Goal: Transaction & Acquisition: Download file/media

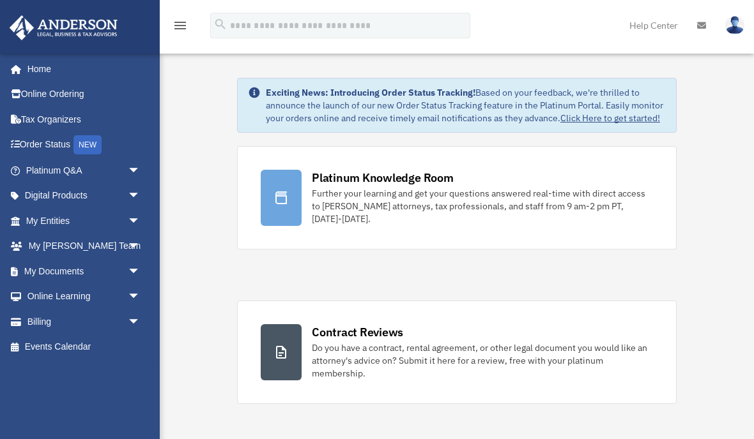
scroll to position [85, 0]
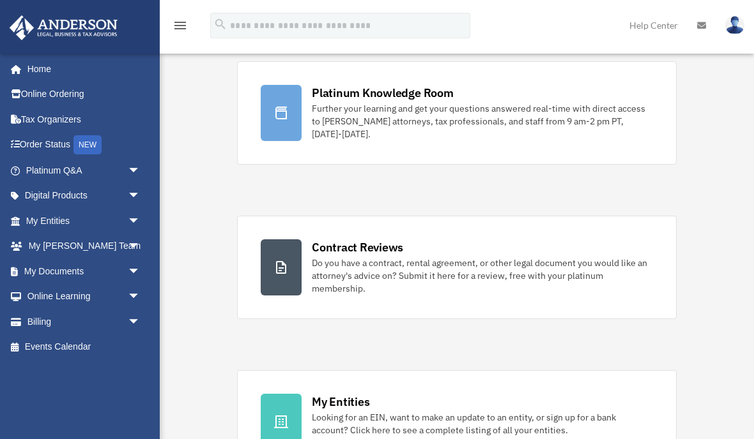
click at [93, 268] on link "My Documents arrow_drop_down" at bounding box center [84, 272] width 151 height 26
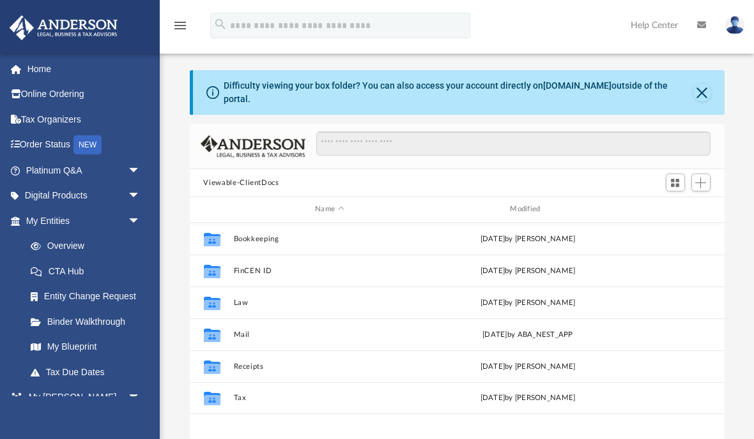
scroll to position [291, 535]
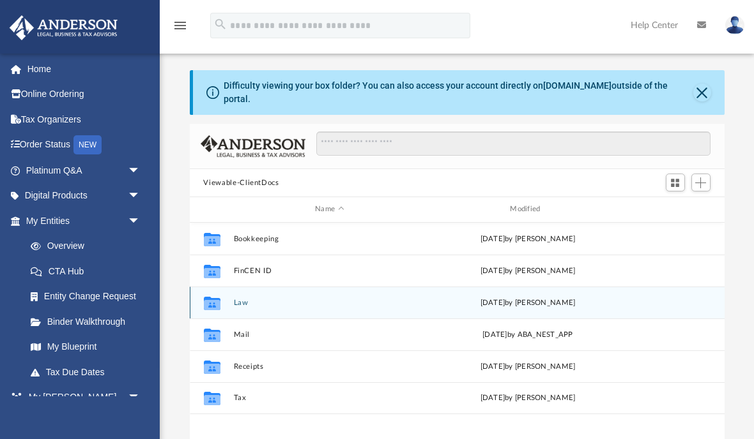
click at [226, 307] on div "Collaborated Folder" at bounding box center [211, 303] width 32 height 20
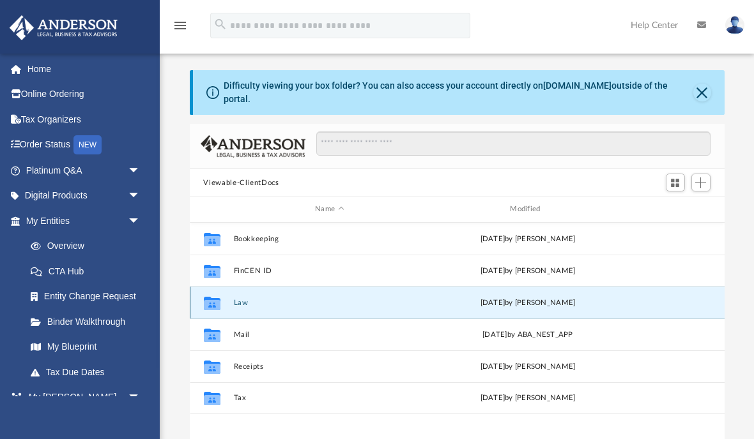
click at [236, 305] on button "Law" at bounding box center [329, 303] width 192 height 8
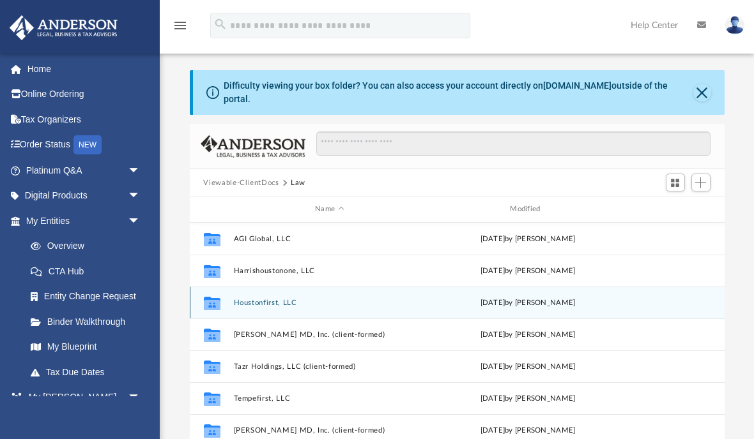
click at [257, 299] on button "Houstonfirst, LLC" at bounding box center [329, 303] width 192 height 8
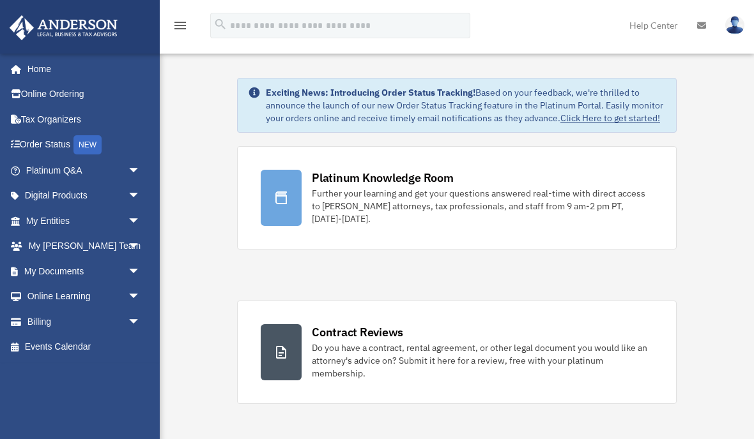
scroll to position [85, 0]
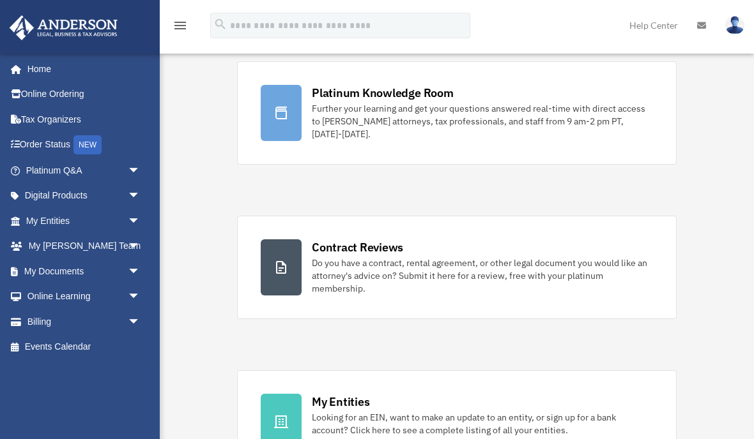
click at [37, 264] on link "My Documents arrow_drop_down" at bounding box center [84, 272] width 151 height 26
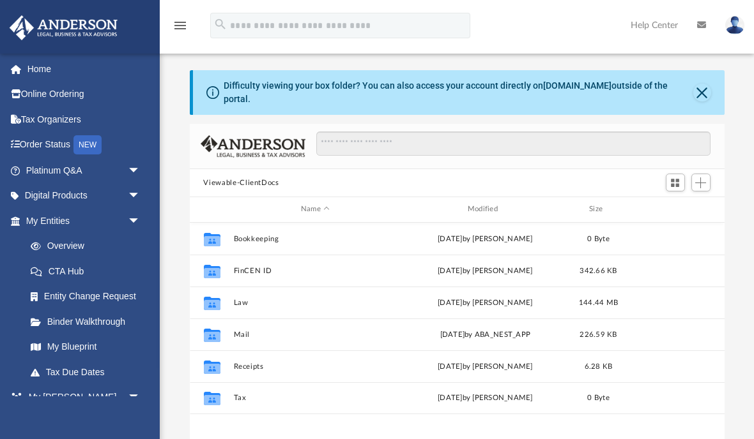
scroll to position [291, 535]
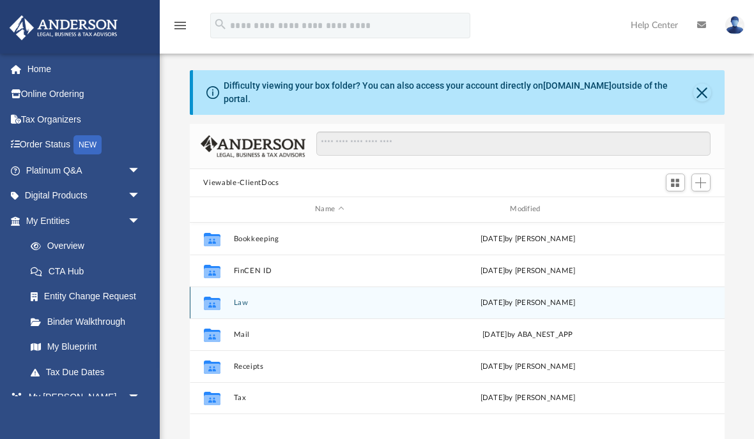
click at [242, 299] on button "Law" at bounding box center [329, 303] width 192 height 8
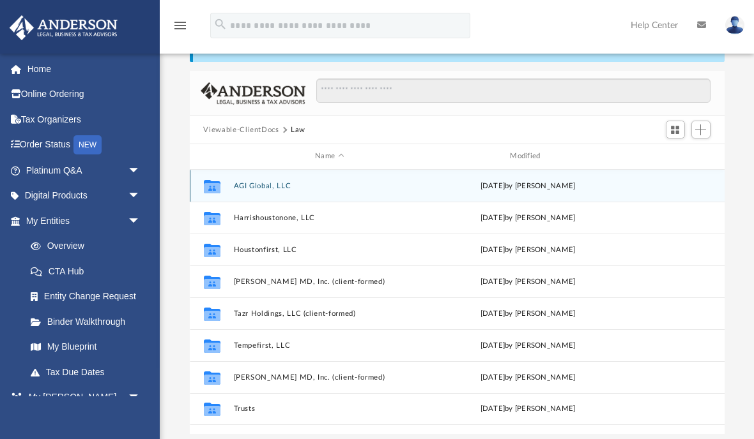
scroll to position [65, 0]
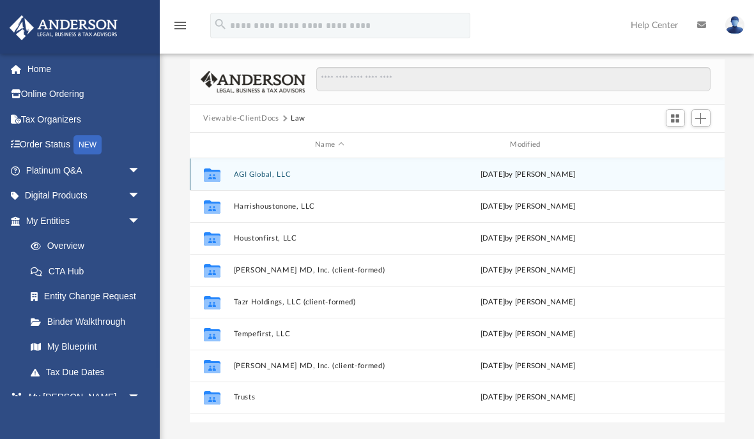
click at [255, 171] on button "AGI Global, LLC" at bounding box center [329, 175] width 192 height 8
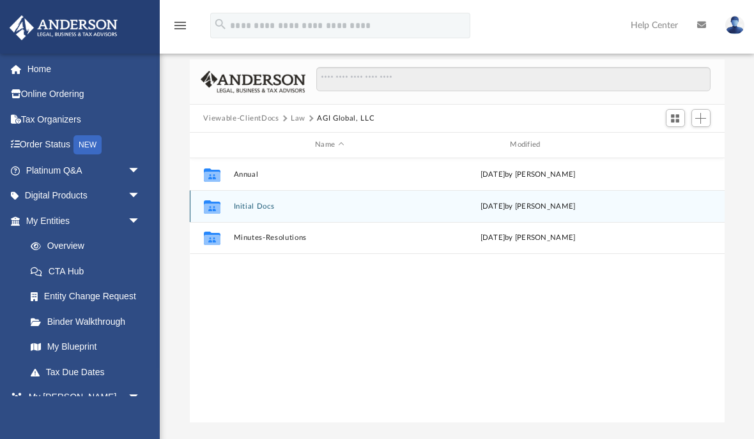
click at [236, 204] on button "Initial Docs" at bounding box center [329, 206] width 192 height 8
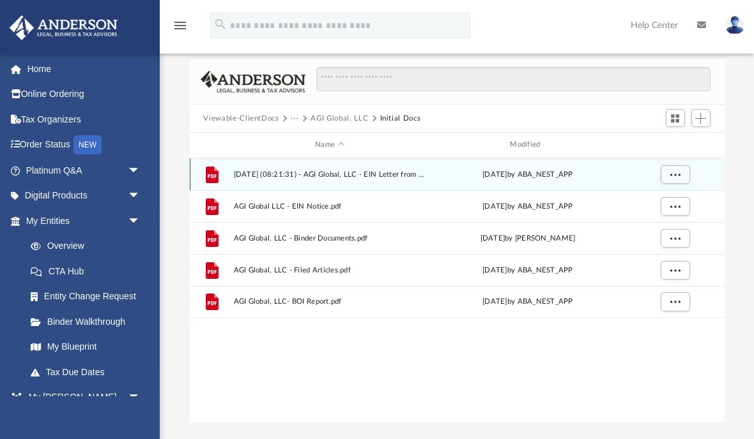
click at [683, 172] on button "More options" at bounding box center [674, 174] width 29 height 19
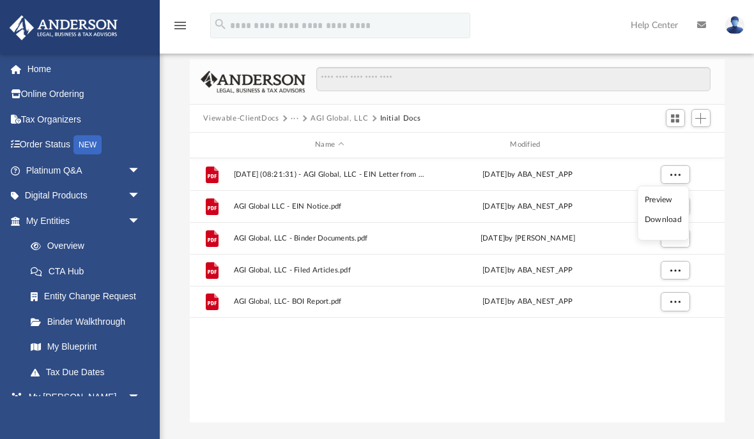
click at [668, 199] on li "Preview" at bounding box center [663, 200] width 37 height 13
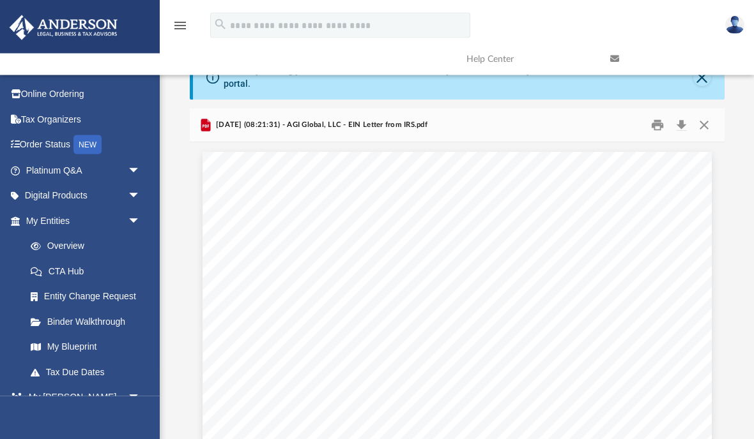
scroll to position [12, 0]
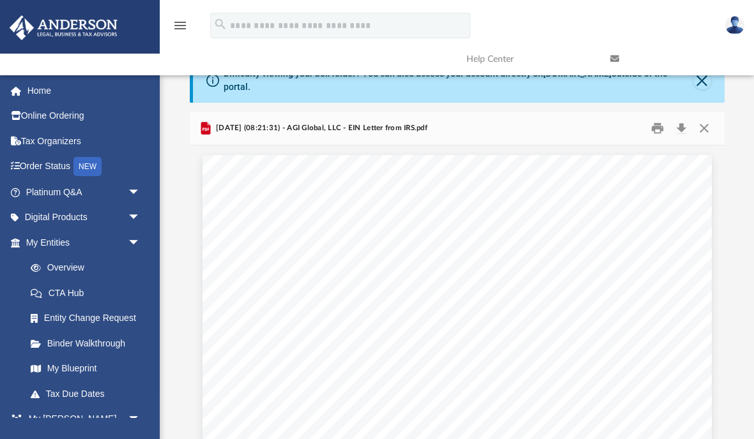
click at [684, 128] on button "Download" at bounding box center [681, 129] width 23 height 20
click at [706, 125] on button "Close" at bounding box center [703, 129] width 23 height 20
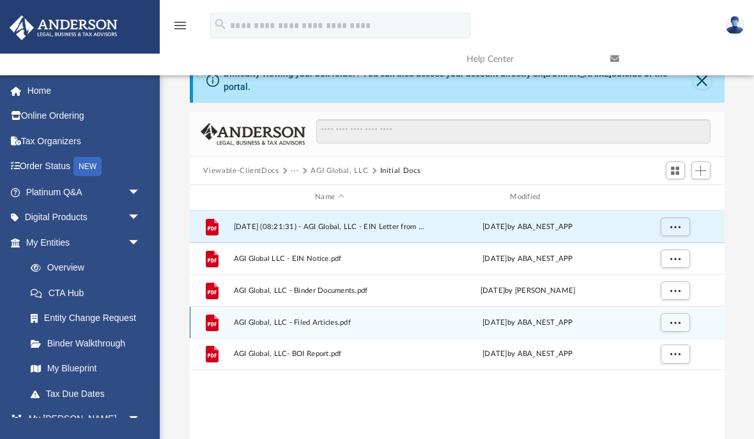
click at [676, 321] on span "More options" at bounding box center [674, 322] width 10 height 7
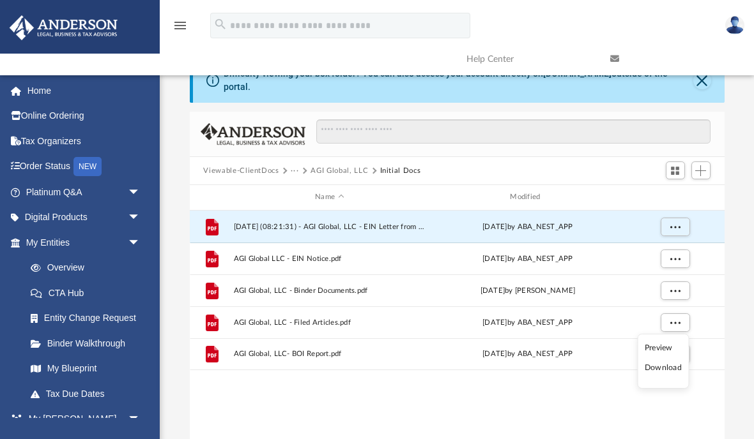
click at [666, 346] on li "Preview" at bounding box center [663, 348] width 37 height 13
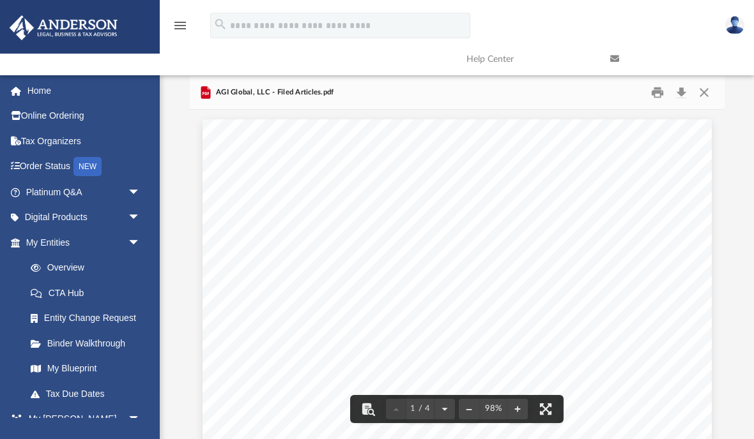
scroll to position [0, 0]
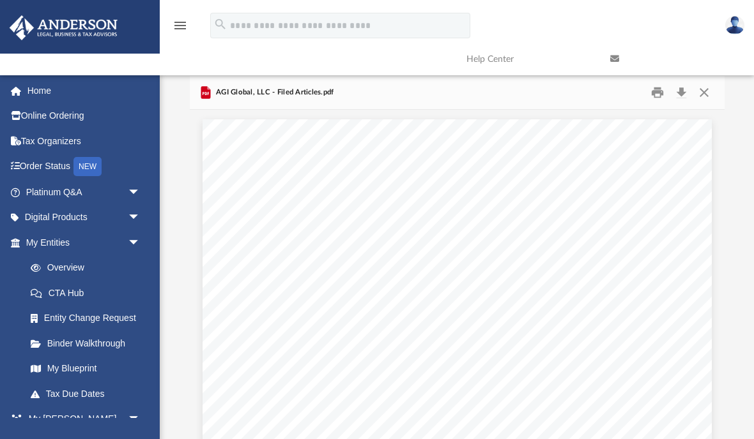
click at [684, 91] on button "Download" at bounding box center [681, 93] width 23 height 20
click at [712, 88] on button "Close" at bounding box center [703, 93] width 23 height 20
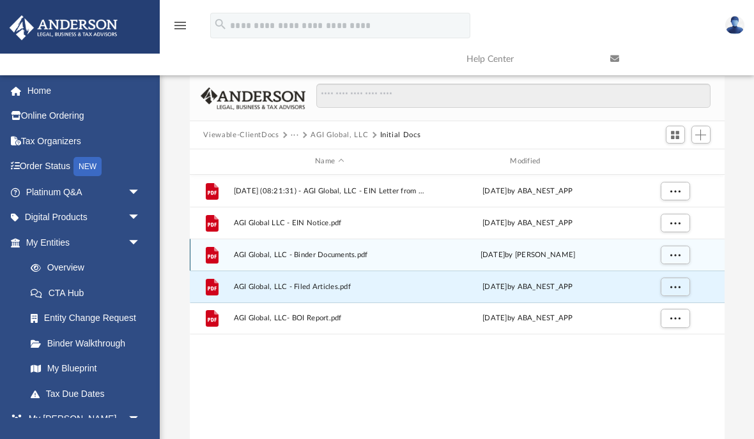
click at [677, 252] on span "More options" at bounding box center [674, 254] width 10 height 7
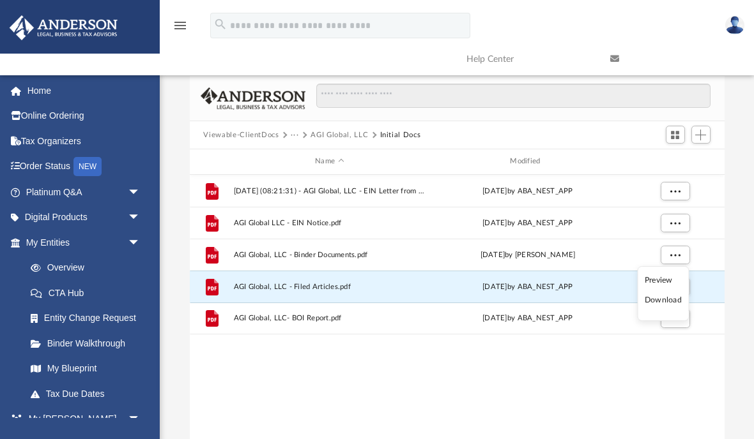
click at [668, 276] on li "Preview" at bounding box center [663, 280] width 37 height 13
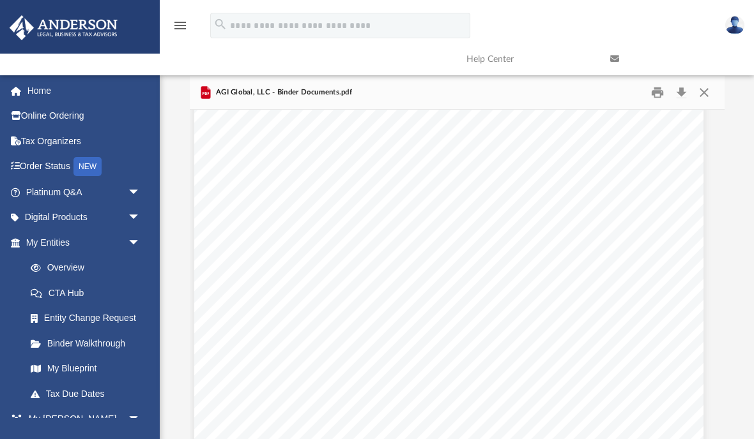
scroll to position [318, 8]
click at [682, 90] on button "Download" at bounding box center [681, 93] width 23 height 20
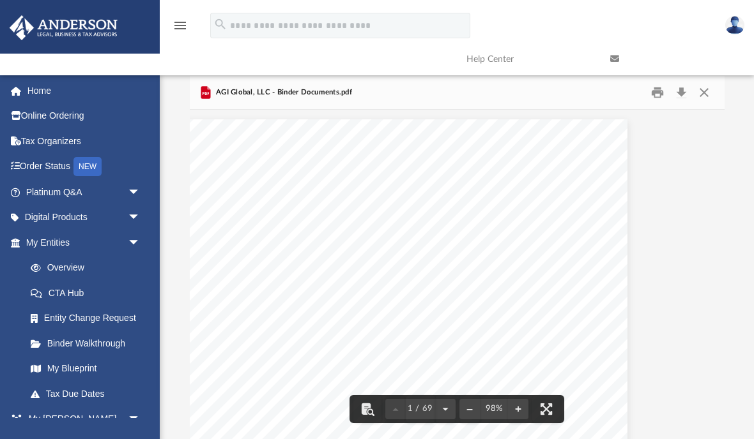
scroll to position [-1, 88]
click at [707, 89] on button "Close" at bounding box center [703, 93] width 23 height 20
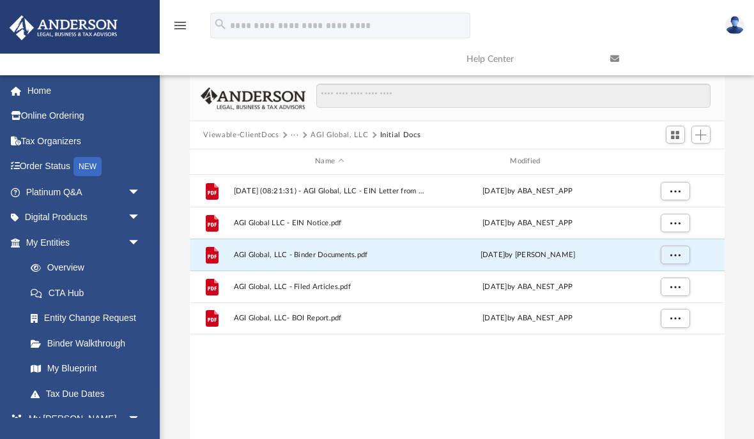
click at [351, 135] on button "AGI Global, LLC" at bounding box center [338, 135] width 57 height 11
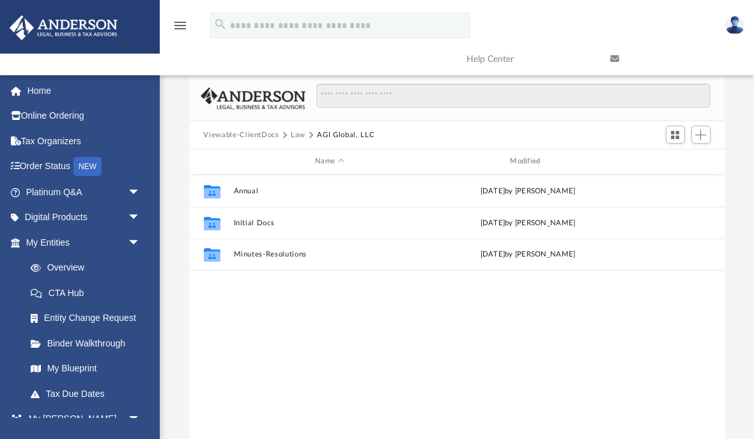
click at [304, 132] on button "Law" at bounding box center [298, 135] width 15 height 11
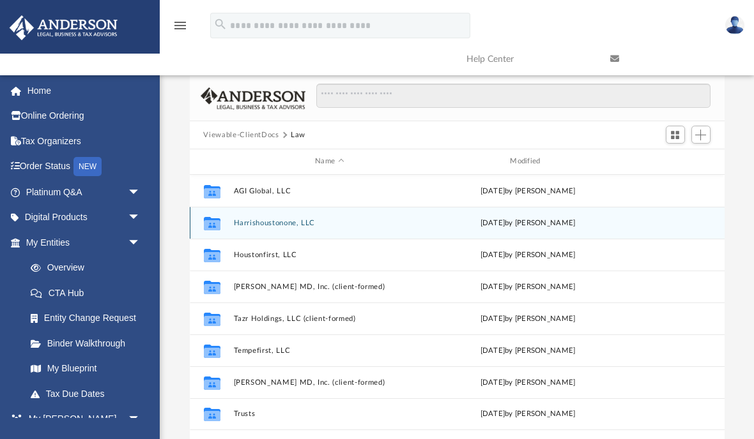
click at [314, 222] on button "Harrishoustonone, LLC" at bounding box center [329, 223] width 192 height 8
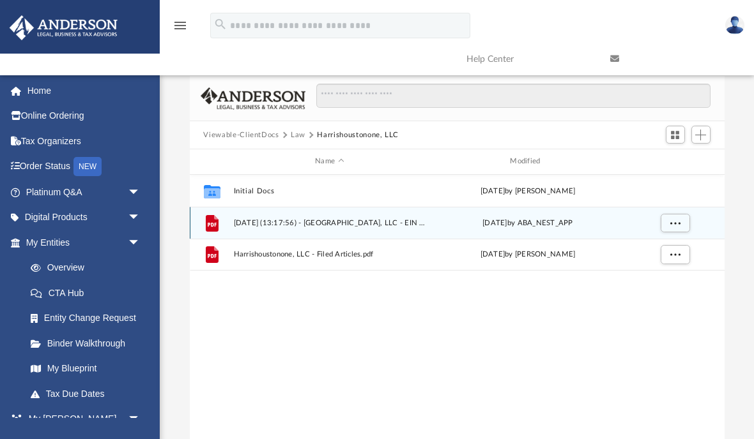
click at [678, 222] on span "More options" at bounding box center [674, 222] width 10 height 7
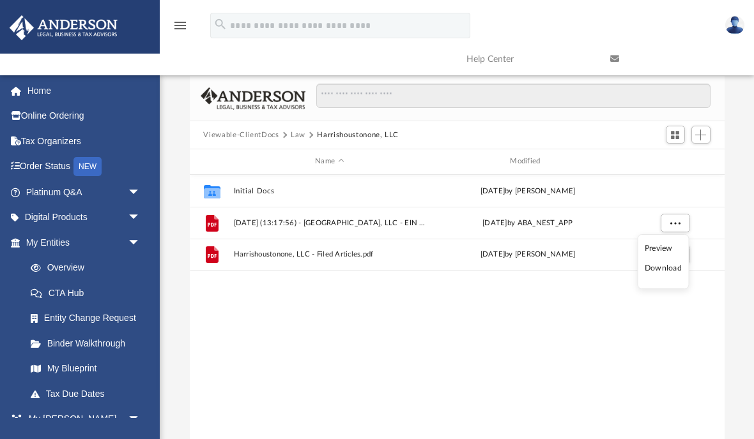
click at [670, 243] on li "Preview" at bounding box center [663, 248] width 37 height 13
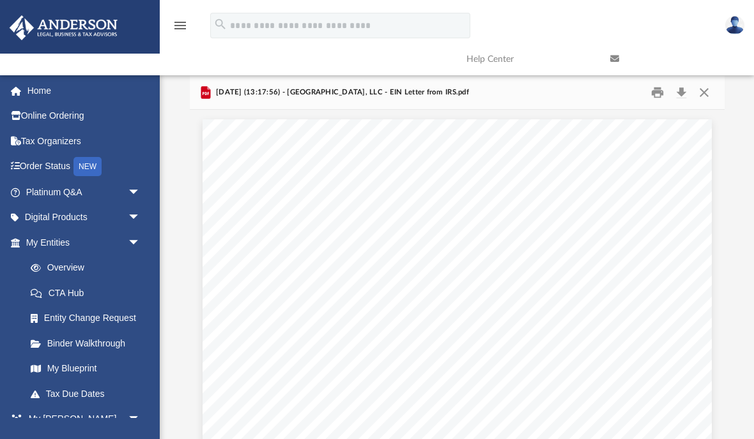
scroll to position [0, 0]
click at [686, 93] on button "Download" at bounding box center [681, 93] width 23 height 20
click at [707, 91] on button "Close" at bounding box center [703, 93] width 23 height 20
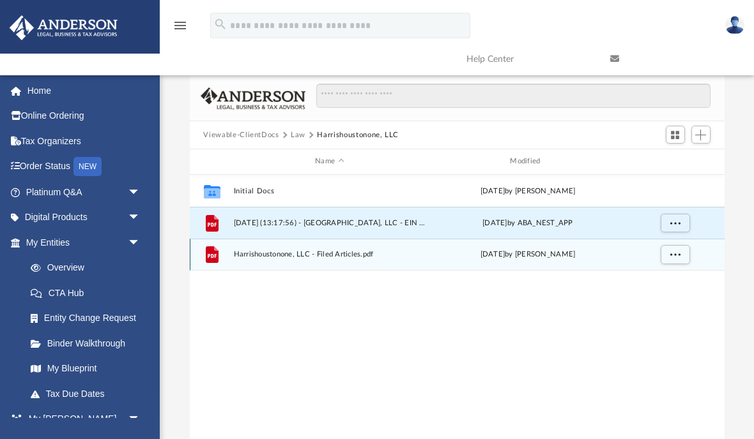
click at [676, 251] on span "More options" at bounding box center [674, 254] width 10 height 7
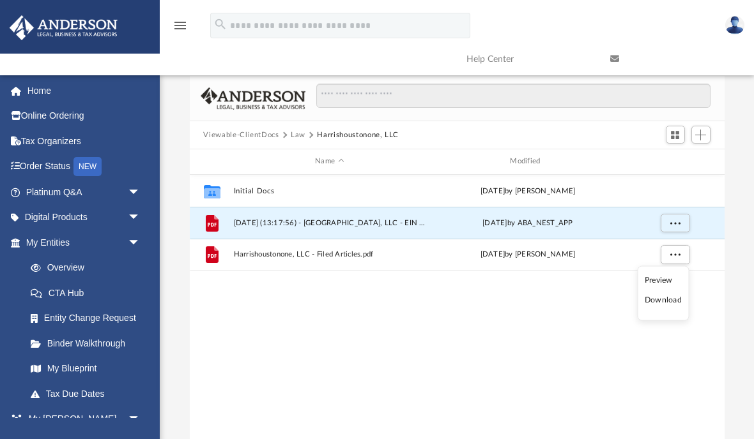
click at [664, 275] on li "Preview" at bounding box center [663, 279] width 37 height 13
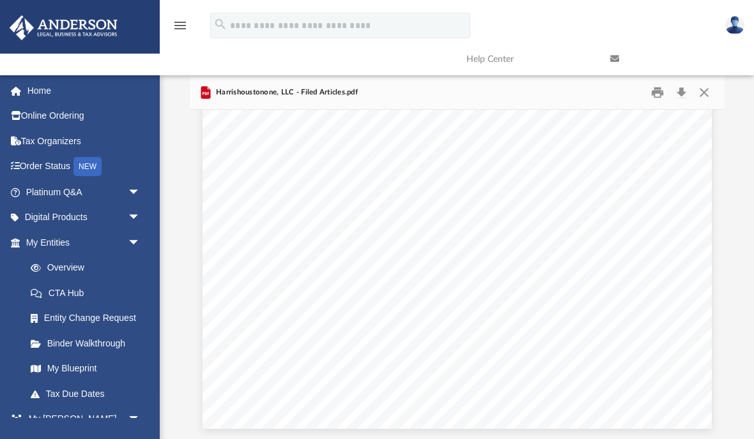
scroll to position [2383, 0]
click at [688, 91] on button "Download" at bounding box center [681, 93] width 23 height 20
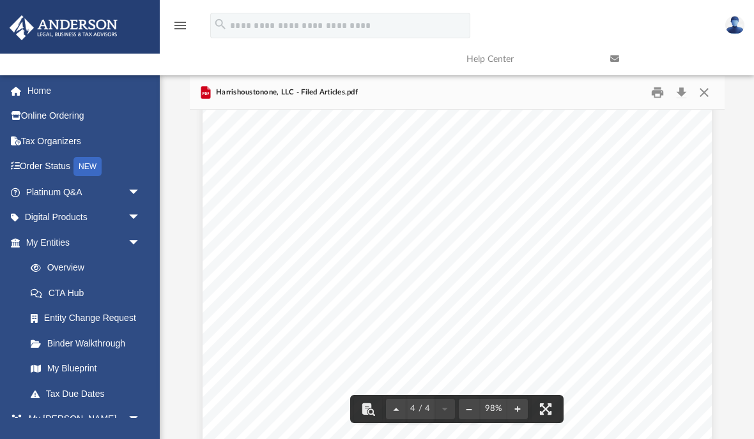
scroll to position [2197, 0]
click at [711, 92] on button "Close" at bounding box center [703, 93] width 23 height 20
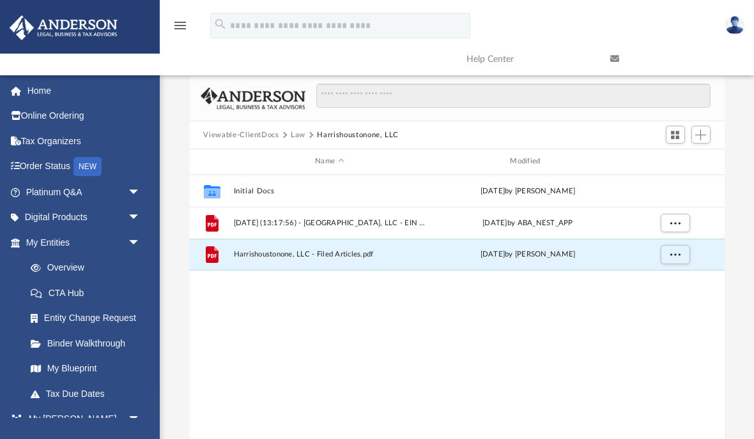
click at [302, 132] on button "Law" at bounding box center [298, 135] width 15 height 11
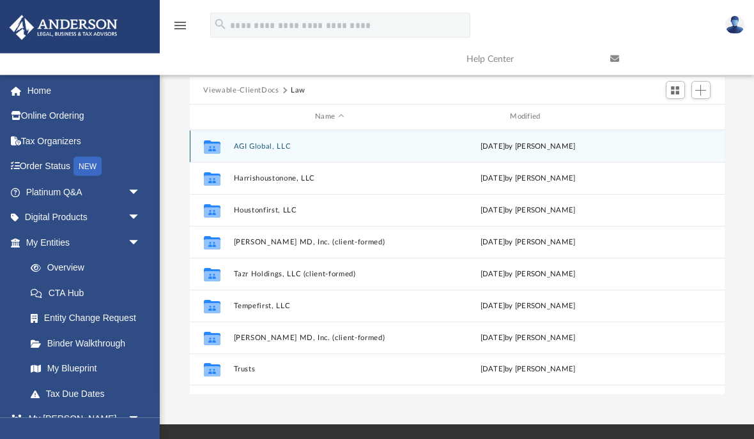
scroll to position [93, 0]
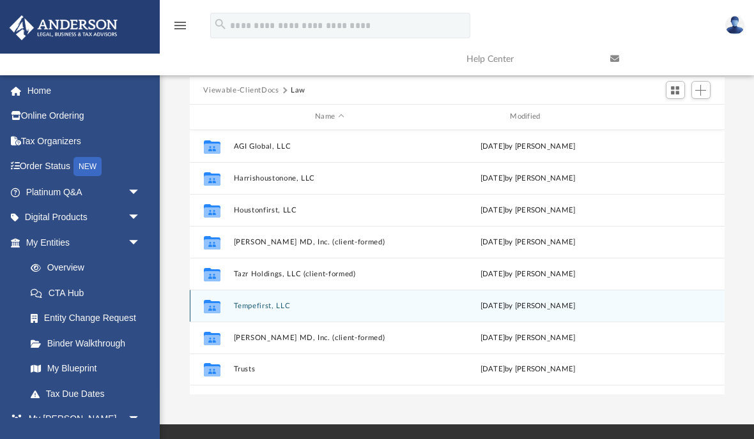
click at [281, 303] on button "Tempefirst, LLC" at bounding box center [329, 306] width 192 height 8
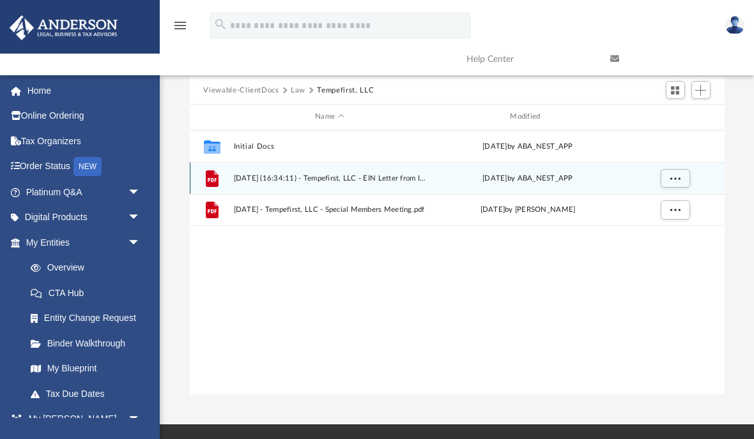
click at [677, 174] on span "More options" at bounding box center [674, 177] width 10 height 7
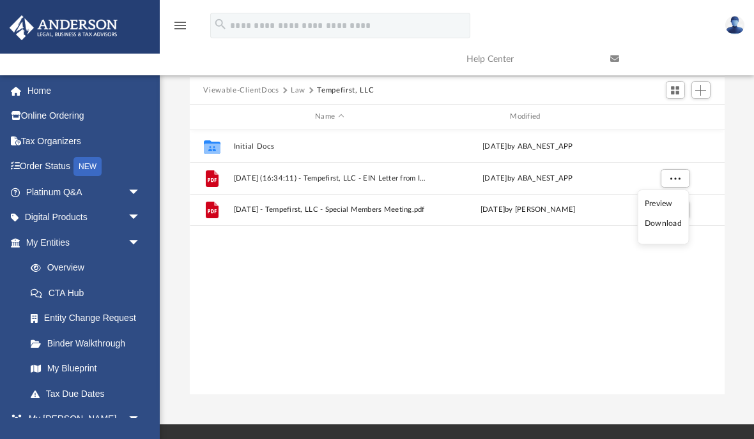
click at [672, 200] on li "Preview" at bounding box center [663, 203] width 37 height 13
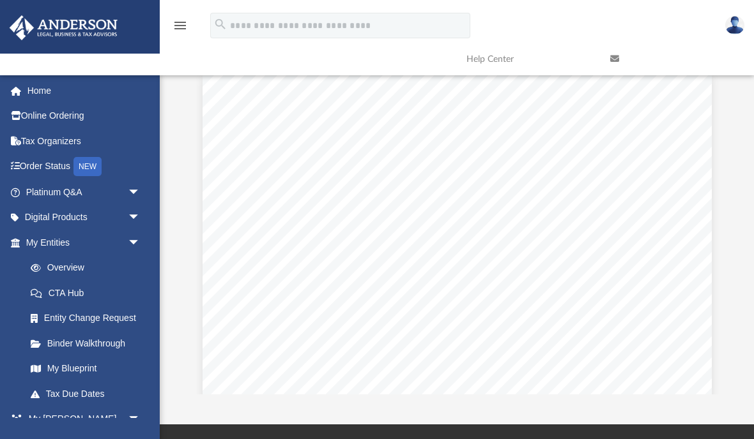
scroll to position [0, 0]
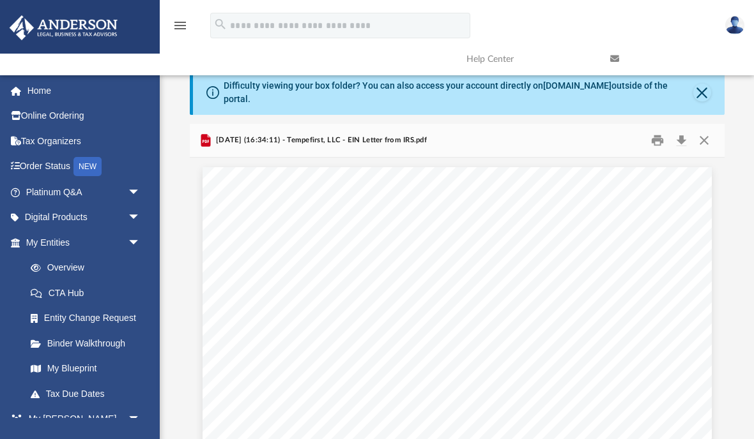
click at [685, 136] on button "Download" at bounding box center [681, 141] width 23 height 20
click at [708, 139] on button "Close" at bounding box center [703, 141] width 23 height 20
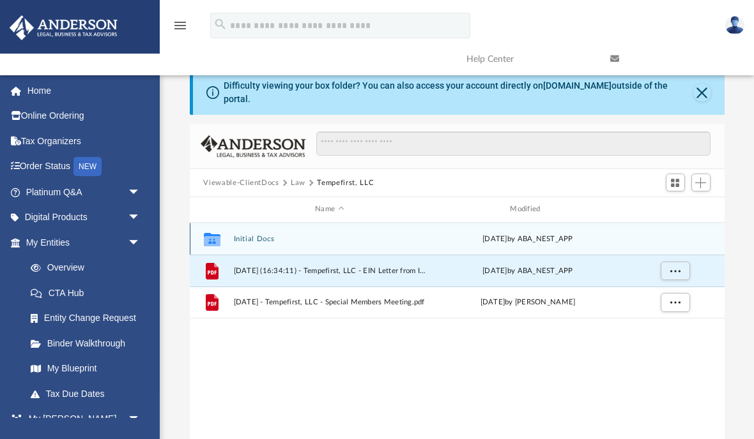
click at [261, 239] on button "Initial Docs" at bounding box center [329, 239] width 192 height 8
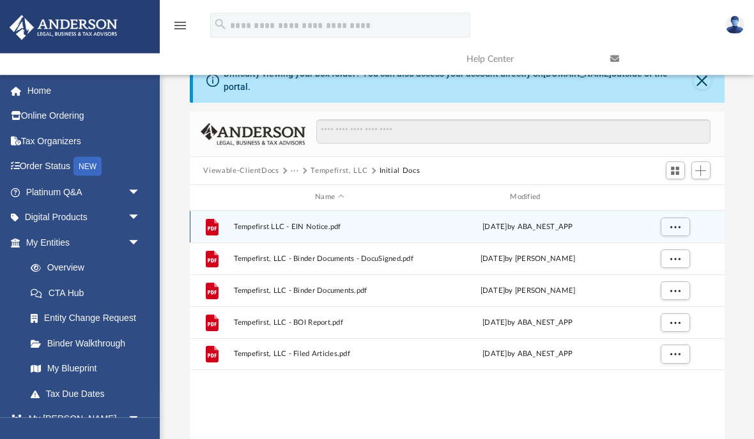
scroll to position [17, 0]
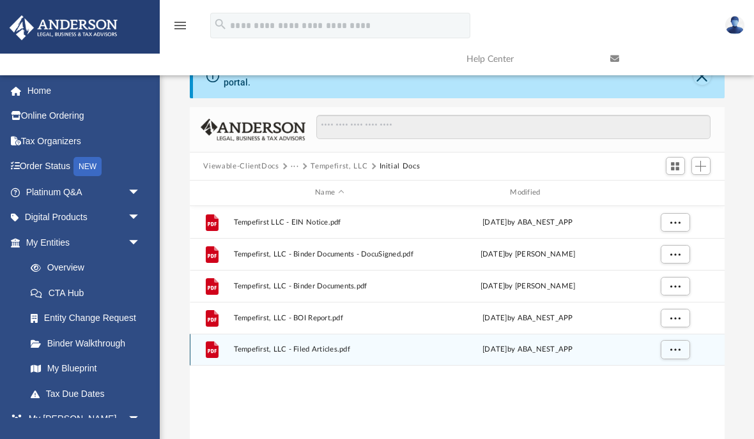
click at [676, 348] on span "More options" at bounding box center [674, 349] width 10 height 7
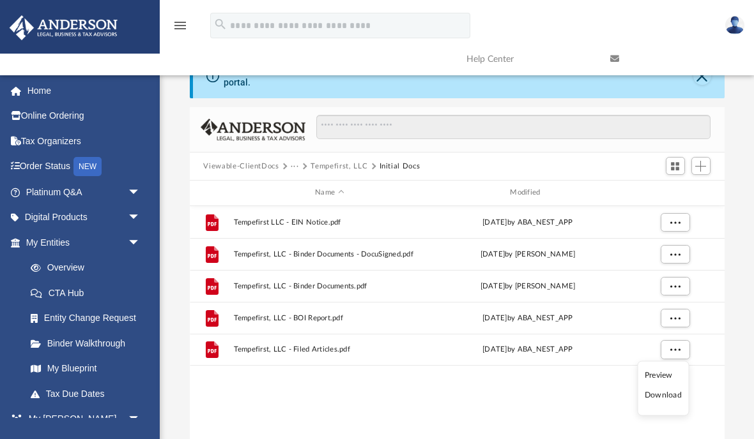
click at [665, 372] on li "Preview" at bounding box center [663, 375] width 37 height 13
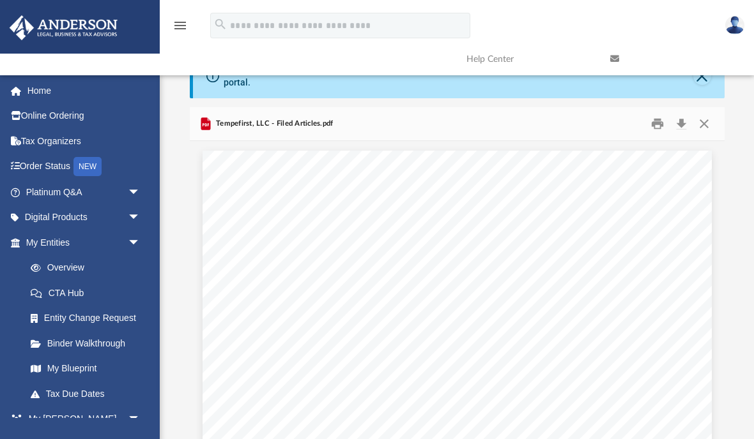
scroll to position [0, 0]
click at [682, 121] on button "Download" at bounding box center [681, 124] width 23 height 20
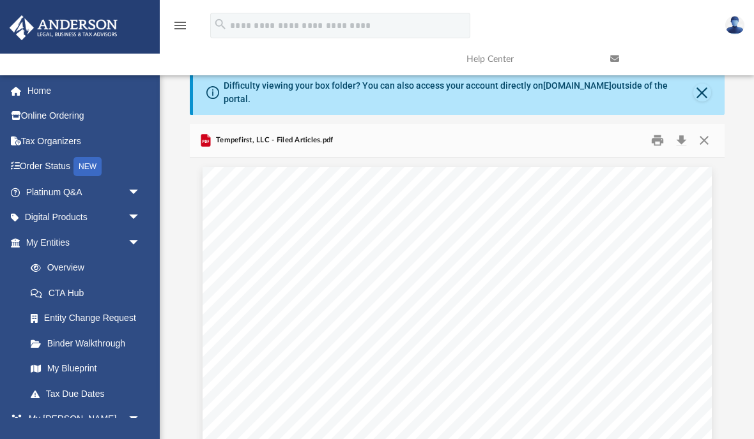
click at [685, 139] on button "Download" at bounding box center [681, 141] width 23 height 20
click at [706, 141] on button "Close" at bounding box center [703, 141] width 23 height 20
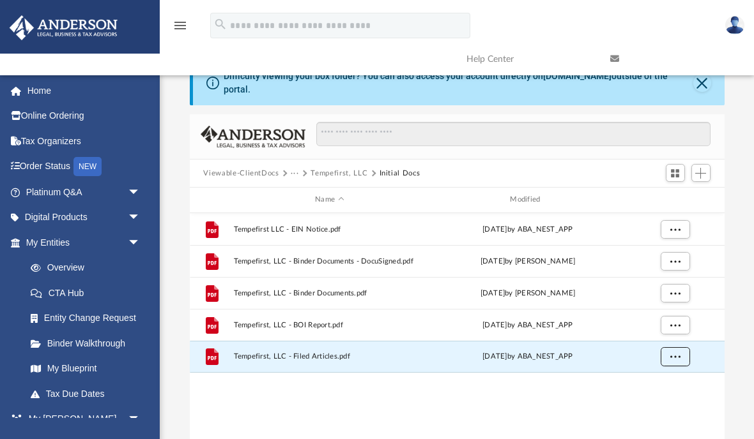
scroll to position [34, 0]
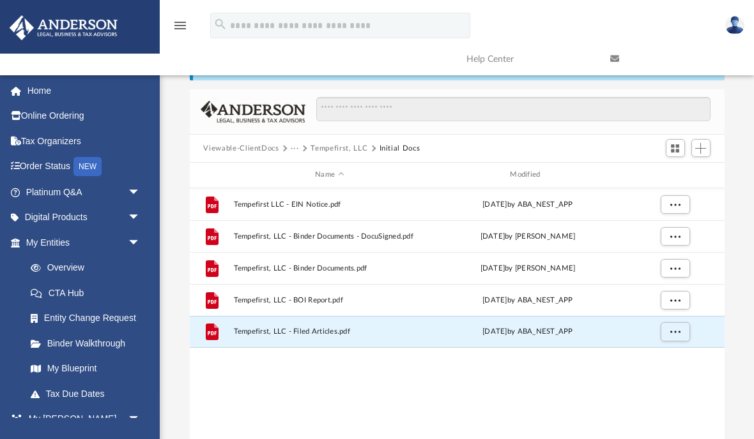
click at [300, 145] on span "···" at bounding box center [301, 148] width 20 height 11
click at [299, 143] on span "···" at bounding box center [301, 148] width 20 height 11
click at [296, 144] on button "···" at bounding box center [295, 148] width 8 height 11
click at [296, 146] on button "···" at bounding box center [295, 148] width 8 height 11
click at [337, 149] on button "Tempefirst, LLC" at bounding box center [338, 148] width 57 height 11
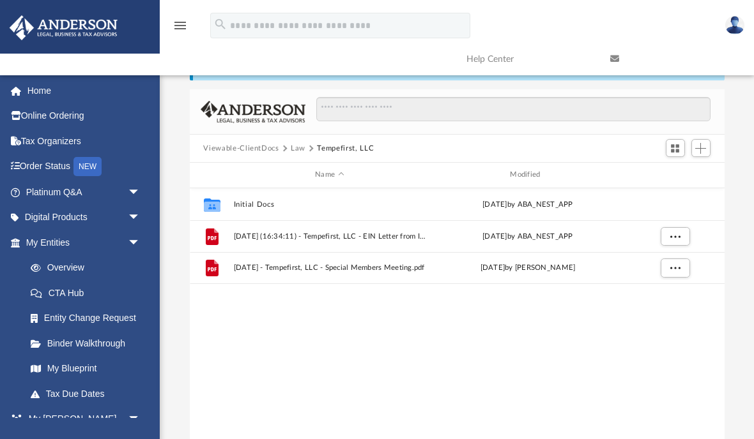
click at [301, 148] on button "Law" at bounding box center [298, 148] width 15 height 11
